Goal: Navigation & Orientation: Find specific page/section

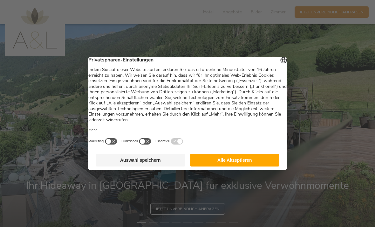
click at [257, 166] on button "Alle Akzeptieren" at bounding box center [234, 160] width 89 height 13
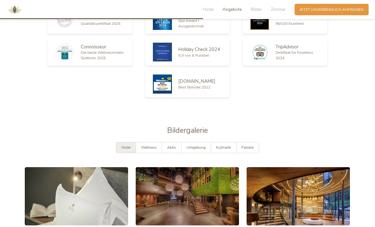
scroll to position [858, 0]
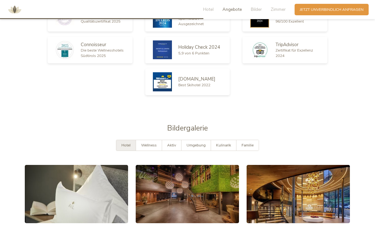
click at [281, 9] on span "Zimmer" at bounding box center [278, 9] width 15 height 6
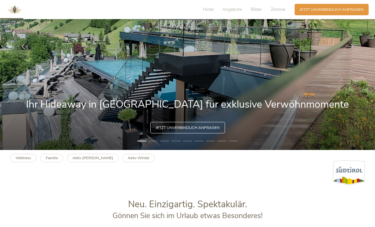
scroll to position [0, 0]
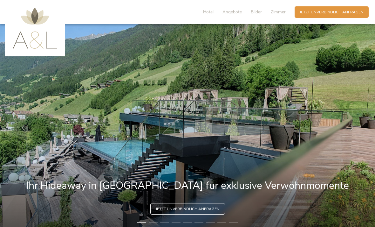
click at [206, 14] on span "Hotel" at bounding box center [208, 12] width 10 height 6
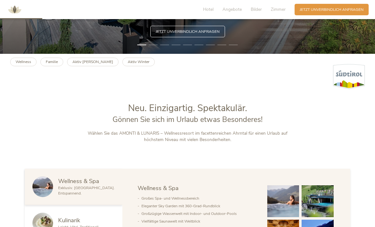
scroll to position [175, 0]
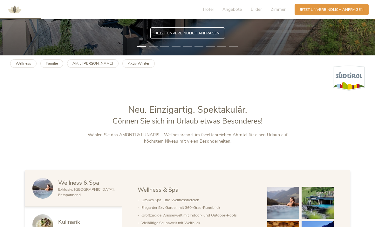
click at [155, 49] on li "2" at bounding box center [153, 46] width 9 height 5
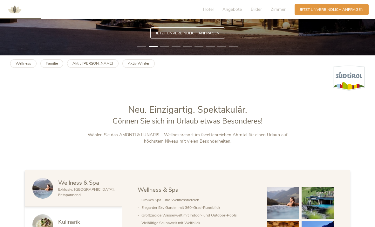
click at [50, 66] on b "Familie" at bounding box center [52, 63] width 12 height 5
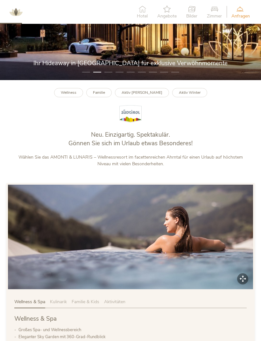
scroll to position [149, 0]
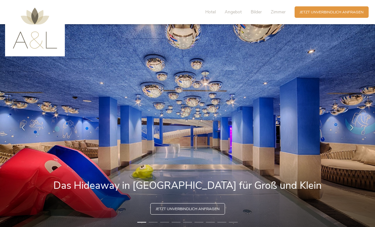
click at [206, 10] on span "Hotel" at bounding box center [210, 12] width 10 height 6
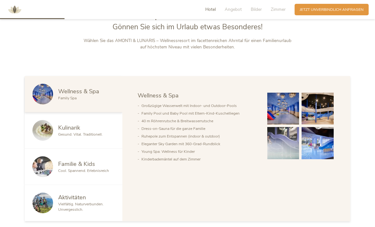
click at [232, 11] on span "Angebot" at bounding box center [233, 9] width 17 height 6
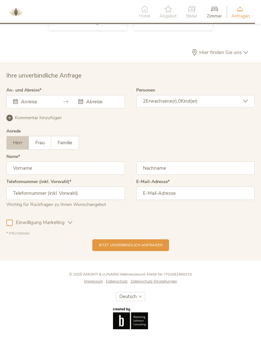
scroll to position [1505, 0]
click at [214, 10] on icon at bounding box center [214, 8] width 15 height 7
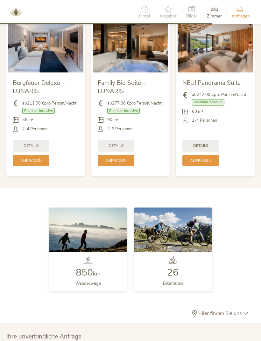
scroll to position [1205, 0]
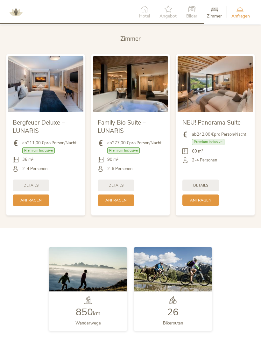
click at [167, 10] on icon at bounding box center [167, 8] width 17 height 7
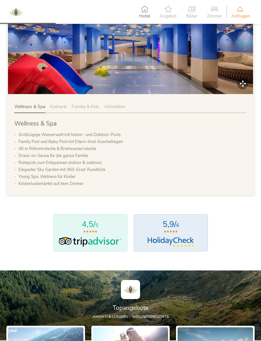
scroll to position [327, 0]
